Goal: Information Seeking & Learning: Check status

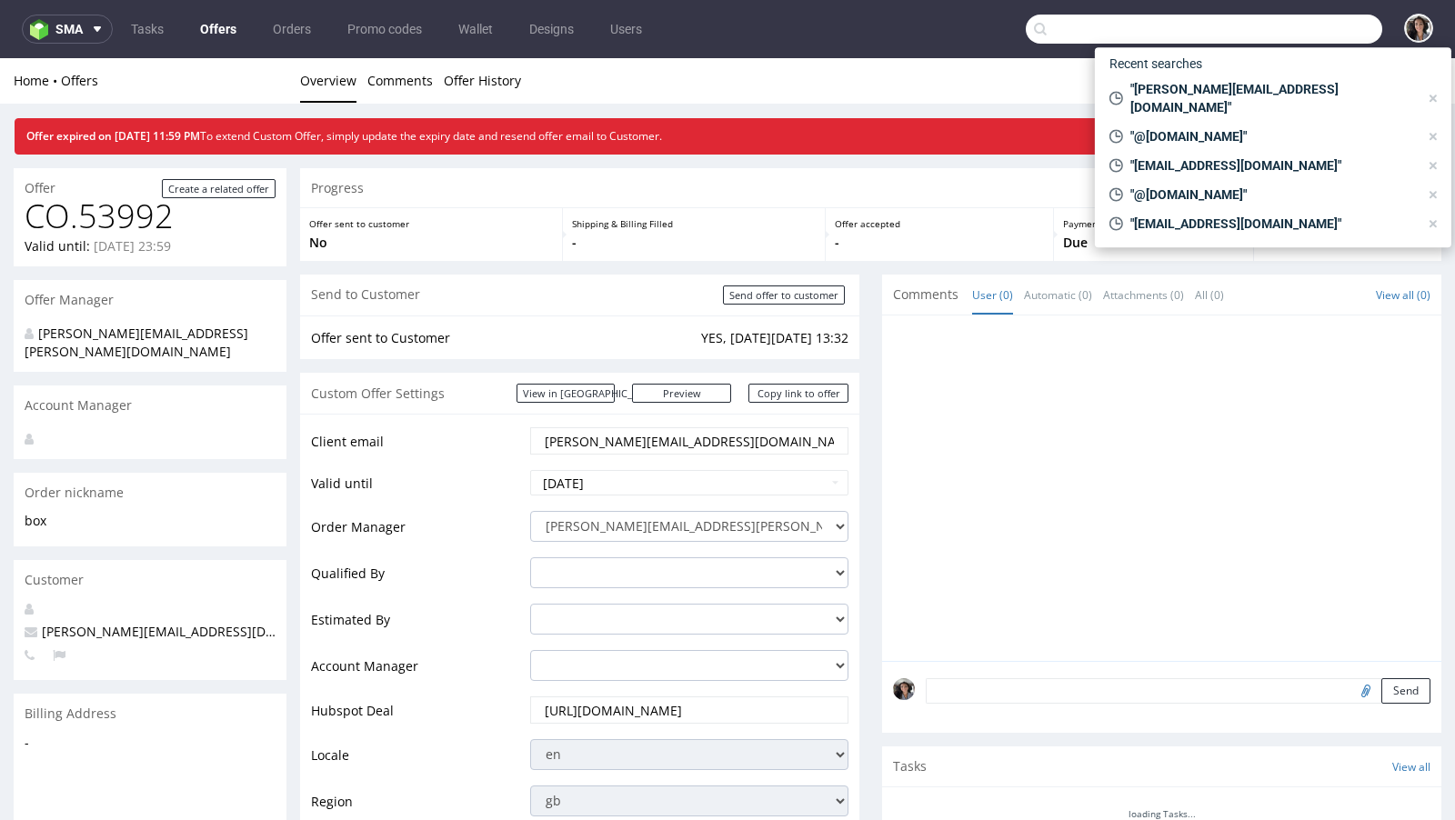
click at [1294, 25] on input "text" at bounding box center [1204, 29] width 356 height 29
paste input "[EMAIL_ADDRESS][DOMAIN_NAME]"
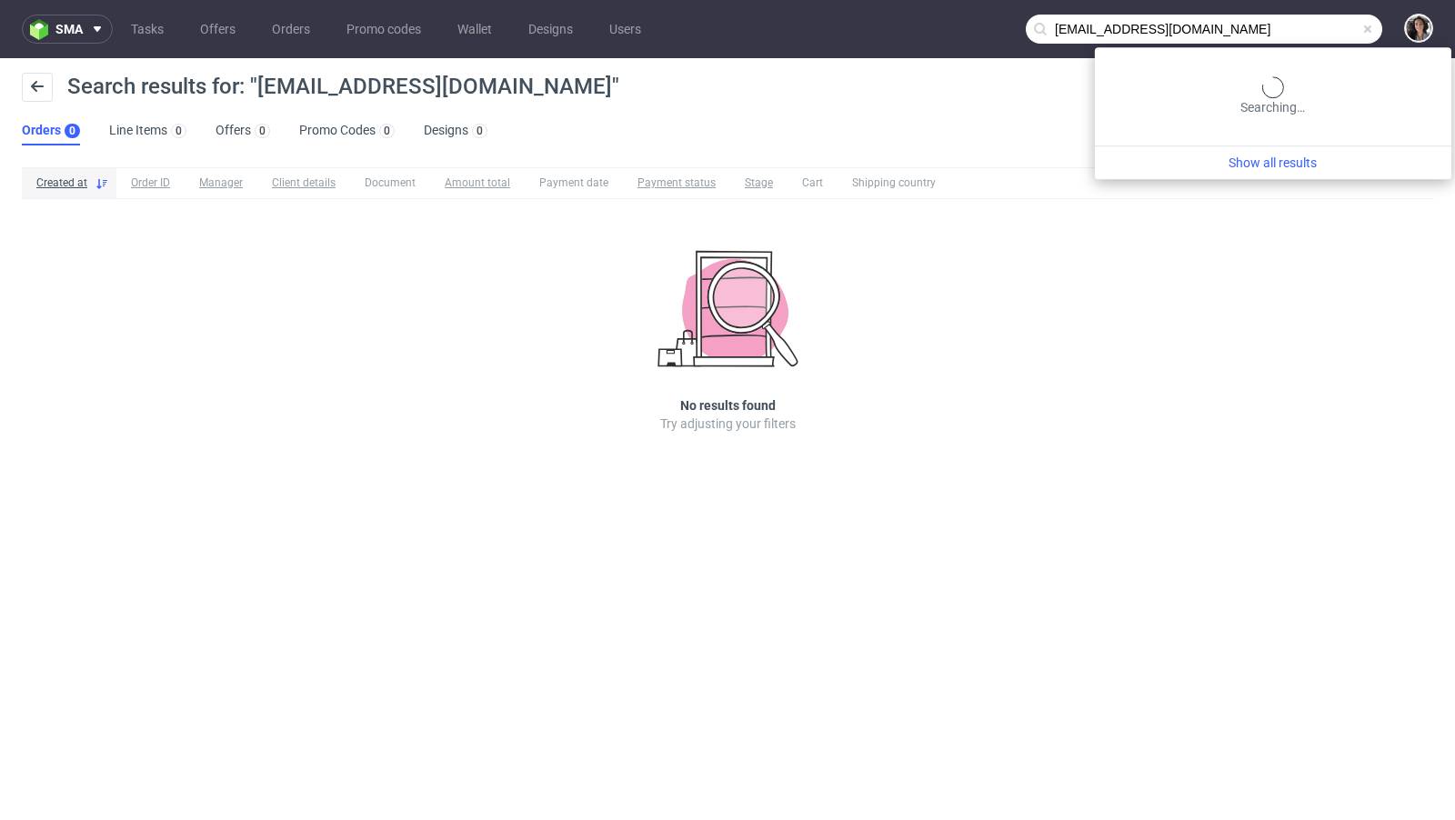
click at [1284, 17] on input "[EMAIL_ADDRESS][DOMAIN_NAME]" at bounding box center [1204, 29] width 356 height 29
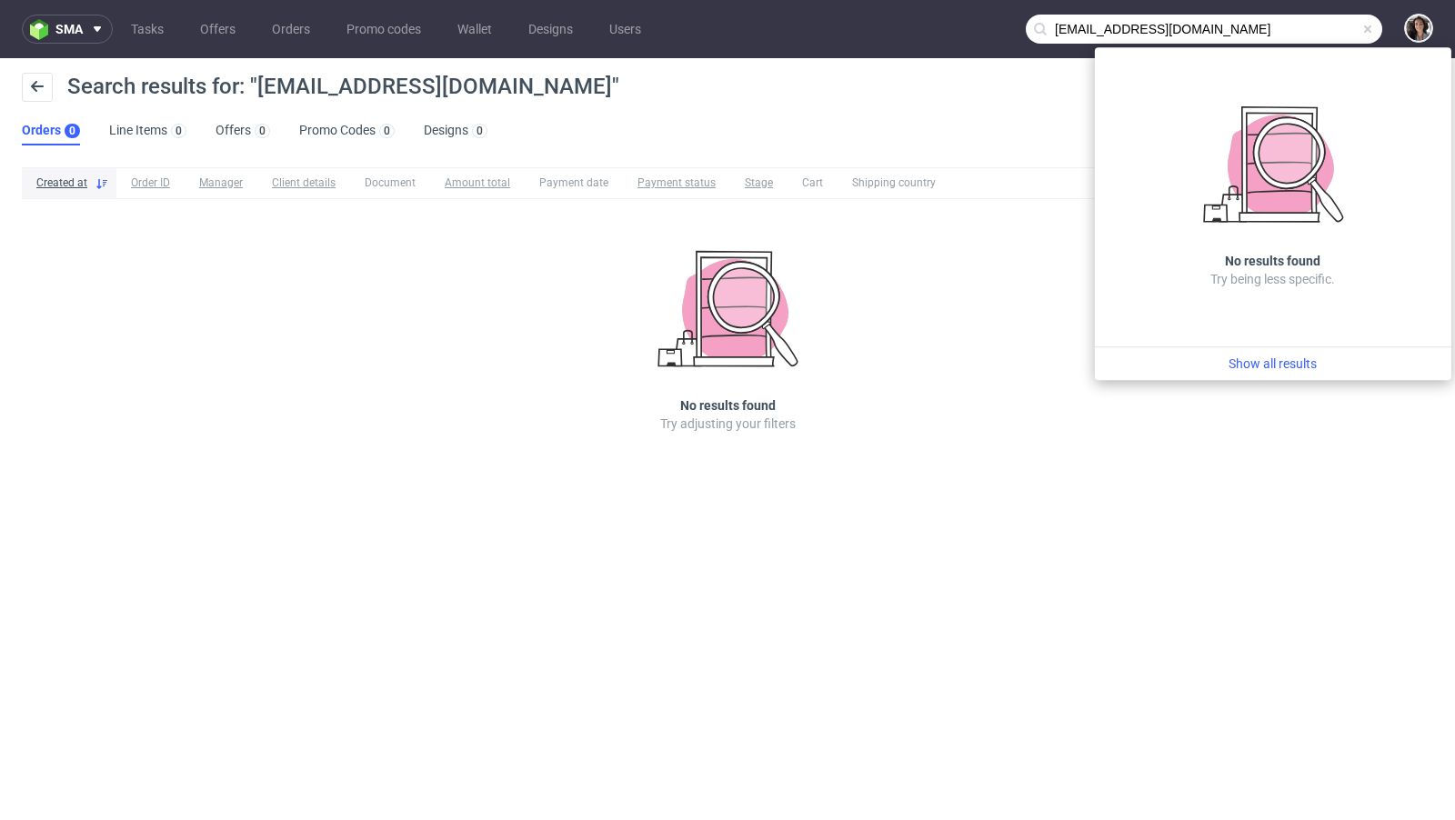
drag, startPoint x: 1071, startPoint y: 26, endPoint x: 1028, endPoint y: 26, distance: 43.6
click at [1028, 26] on input "[EMAIL_ADDRESS][DOMAIN_NAME]" at bounding box center [1204, 29] width 356 height 29
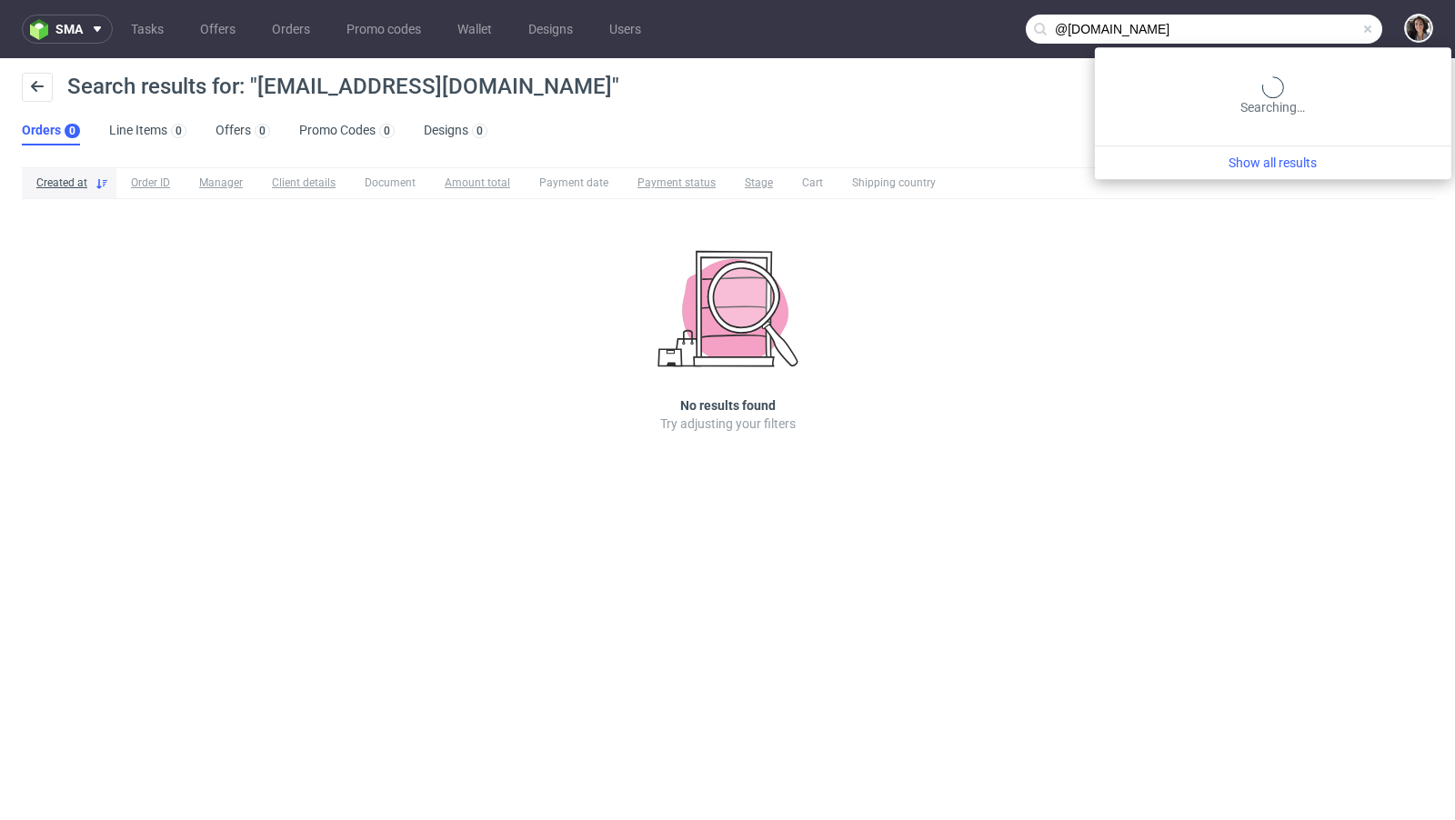
type input "@[DOMAIN_NAME]"
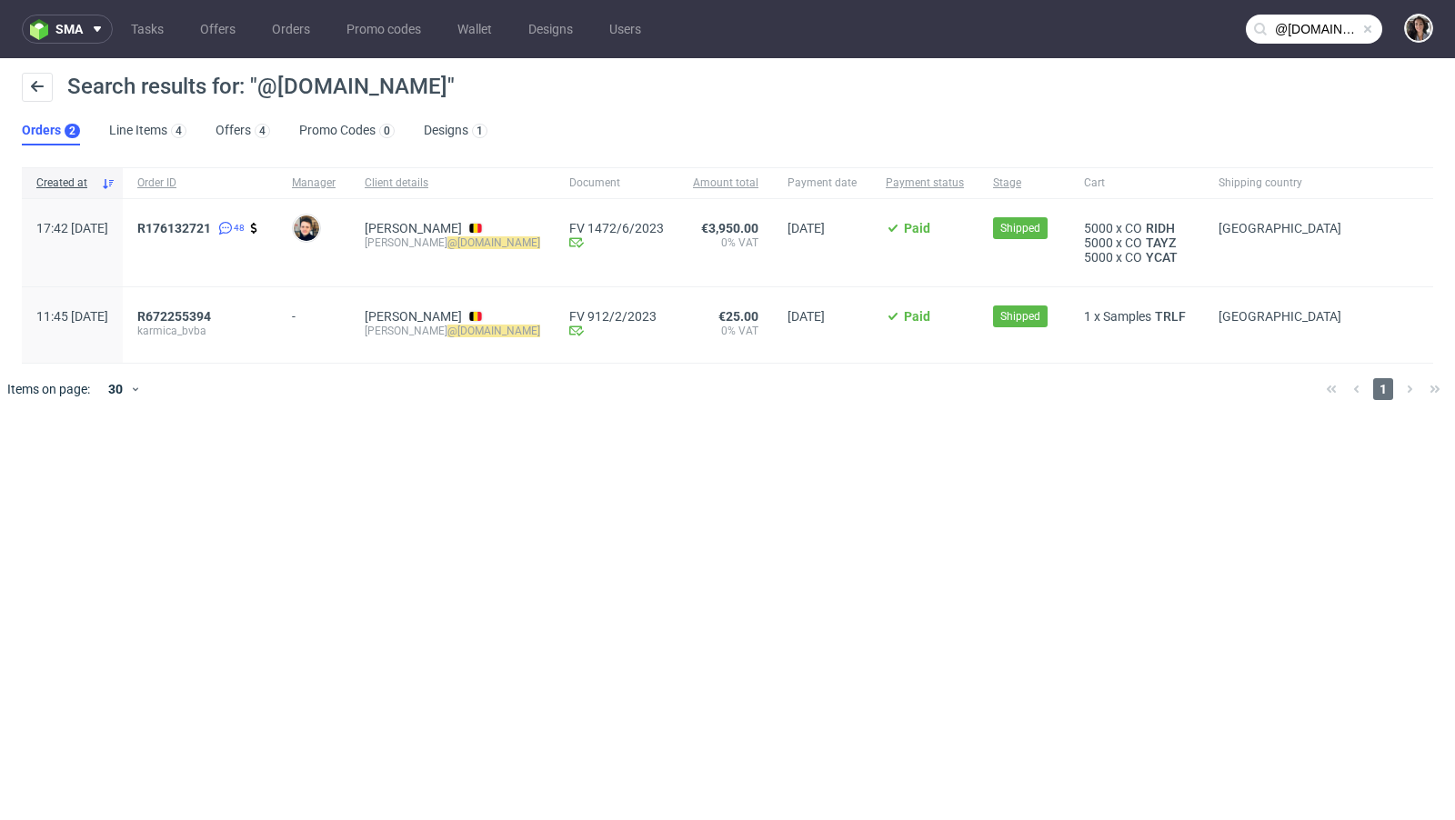
click at [211, 130] on ul "Orders 2 Line Items 4 Offers 4 Promo Codes 0 Designs 1" at bounding box center [262, 130] width 480 height 29
click at [231, 130] on link "Offers 4" at bounding box center [243, 130] width 55 height 29
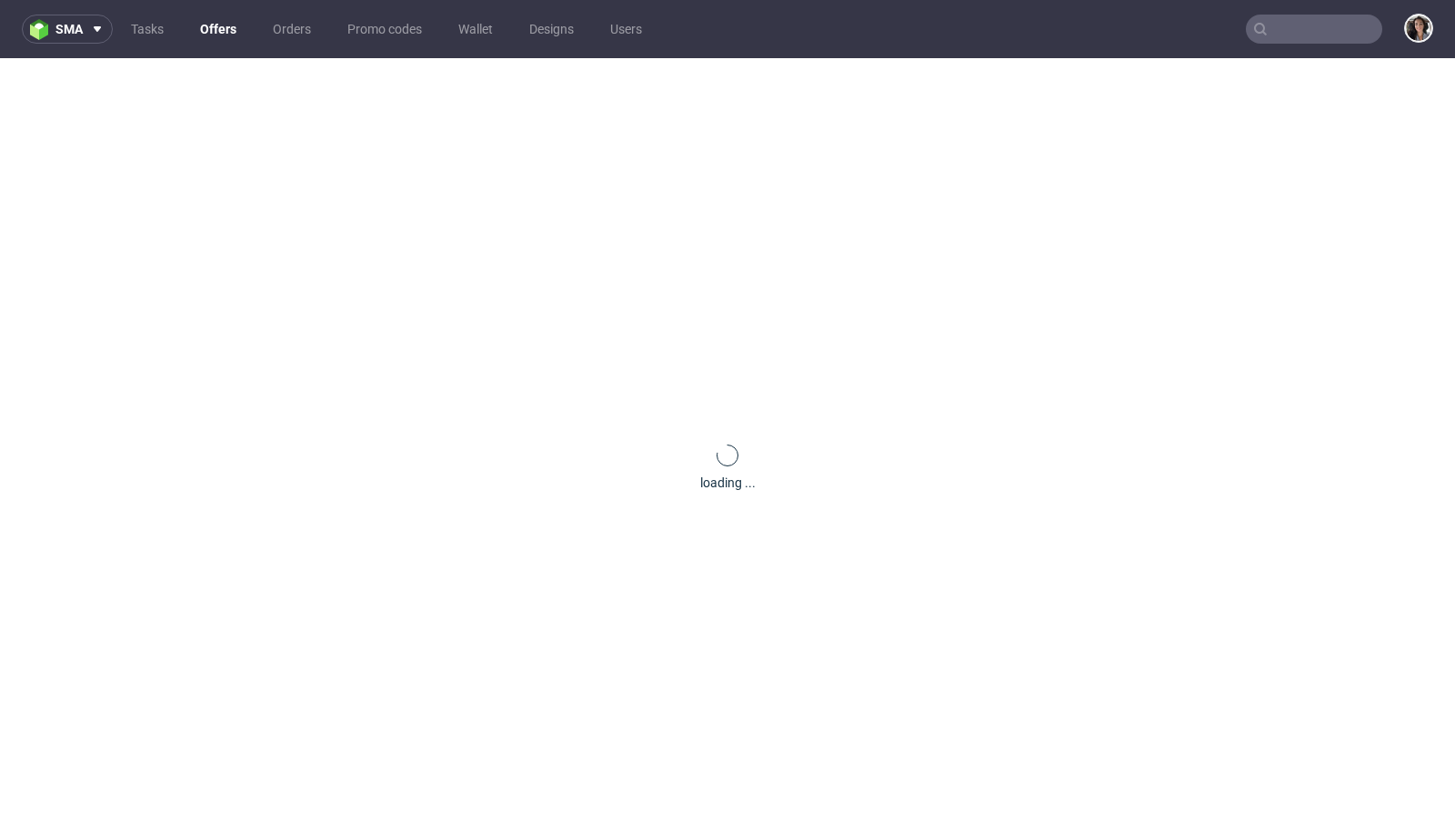
click at [1323, 23] on input "text" at bounding box center [1314, 29] width 136 height 29
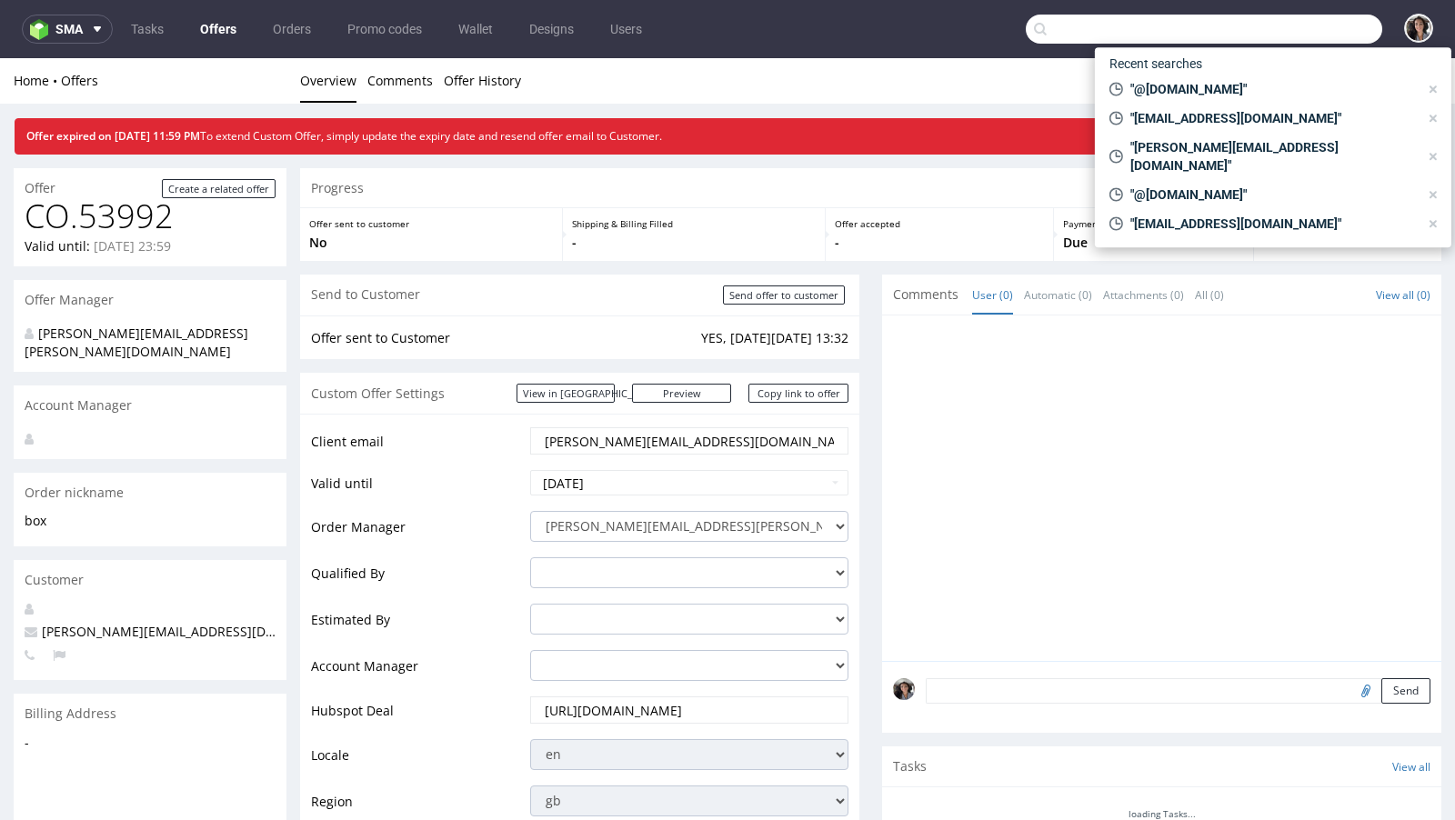
paste input "[EMAIL_ADDRESS][DOMAIN_NAME]"
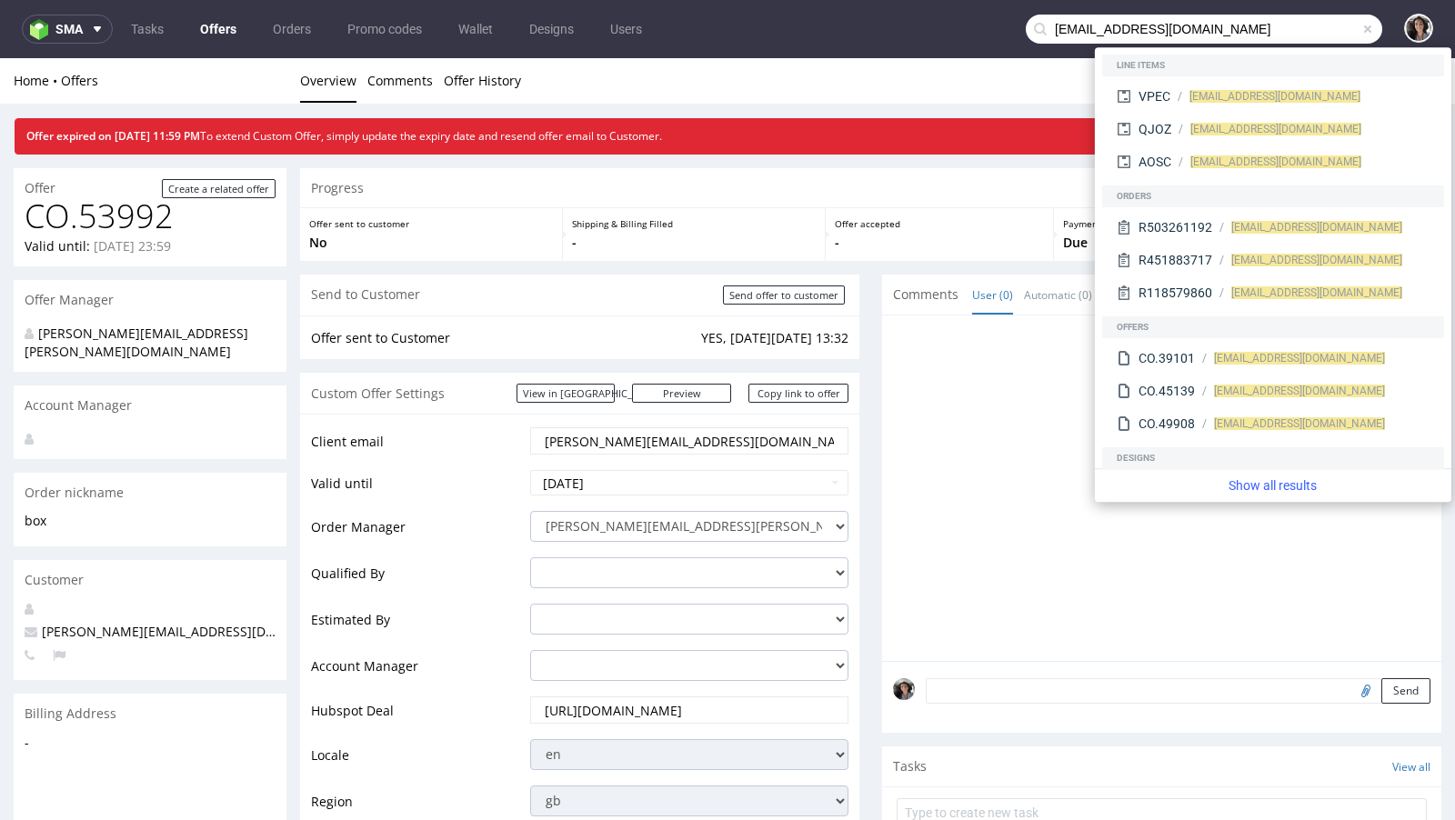
drag, startPoint x: 1062, startPoint y: 27, endPoint x: 1019, endPoint y: 21, distance: 43.2
click at [1026, 21] on input "[EMAIL_ADDRESS][DOMAIN_NAME]" at bounding box center [1204, 29] width 356 height 29
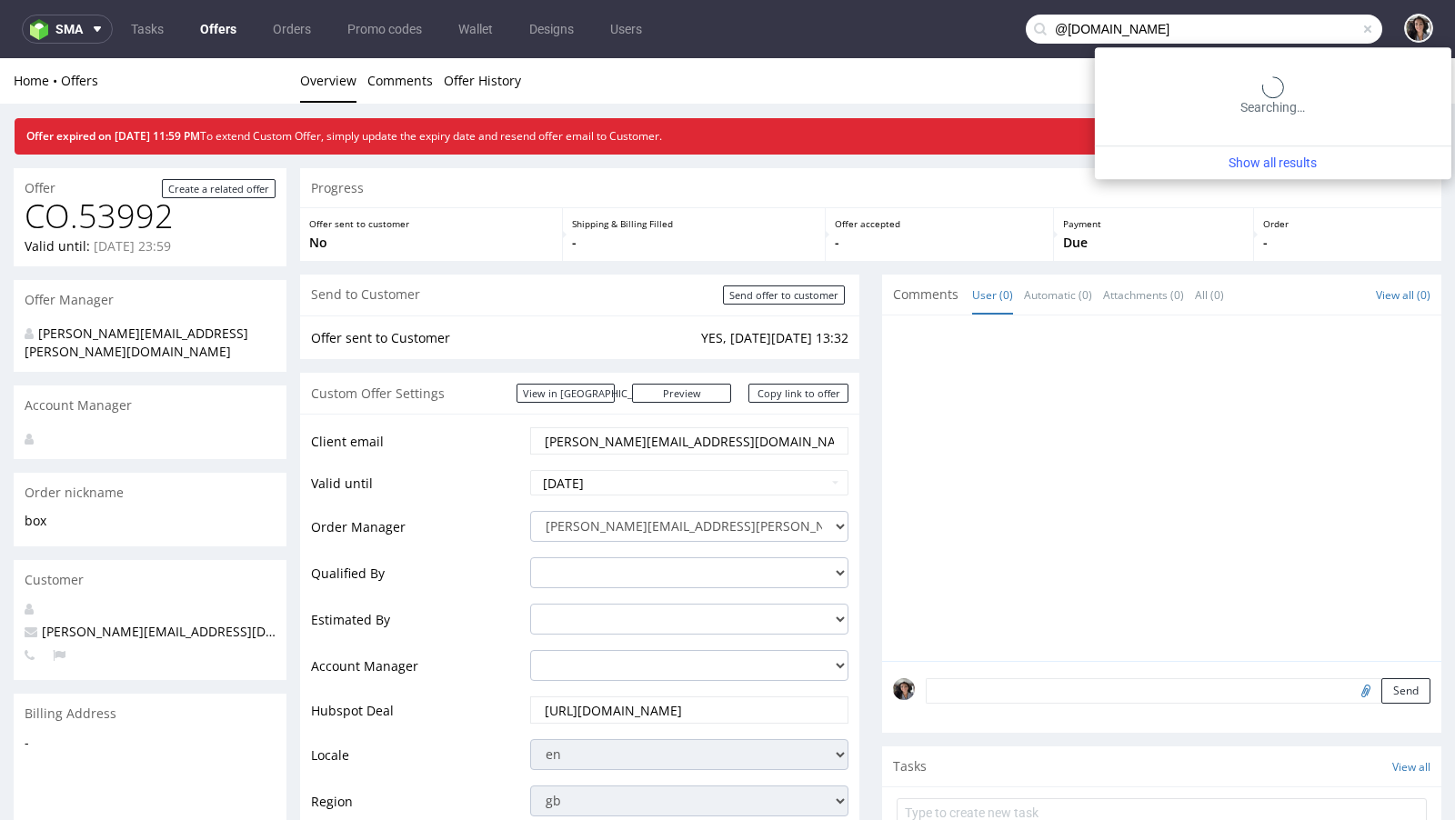
type input "@[DOMAIN_NAME]"
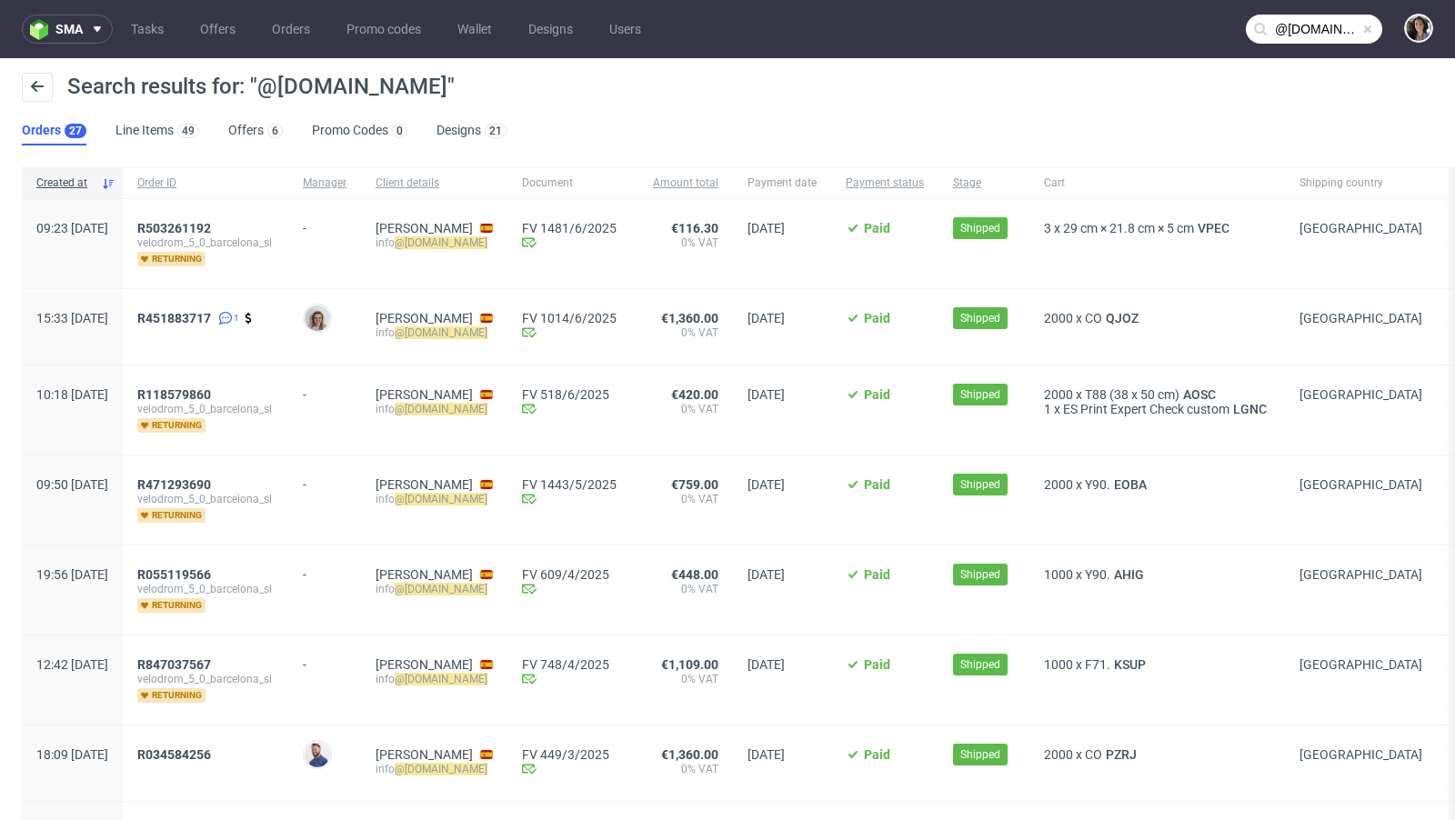
scroll to position [6, 0]
